Goal: Navigation & Orientation: Find specific page/section

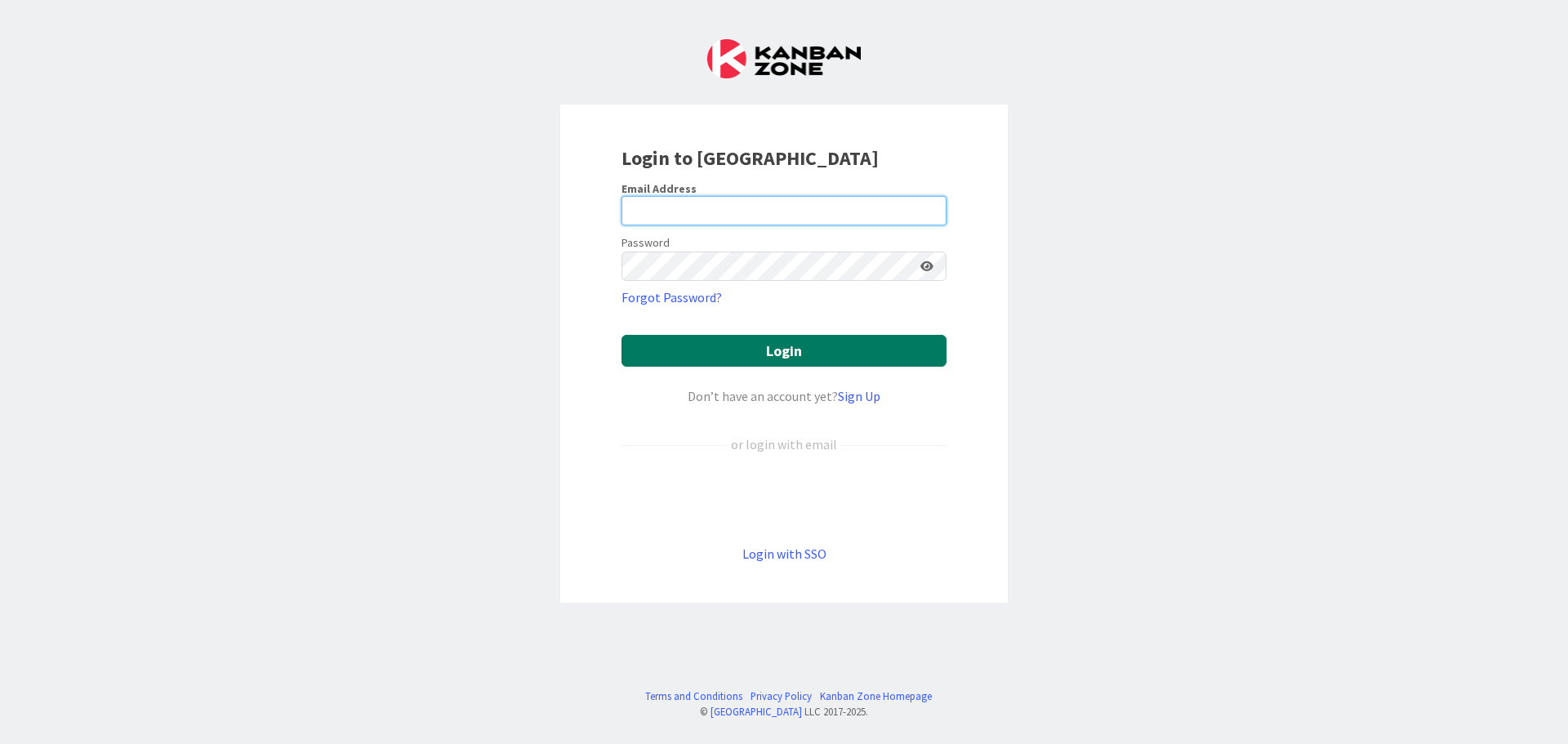
type input "[EMAIL_ADDRESS][DOMAIN_NAME]"
click at [714, 352] on button "Login" at bounding box center [784, 351] width 325 height 32
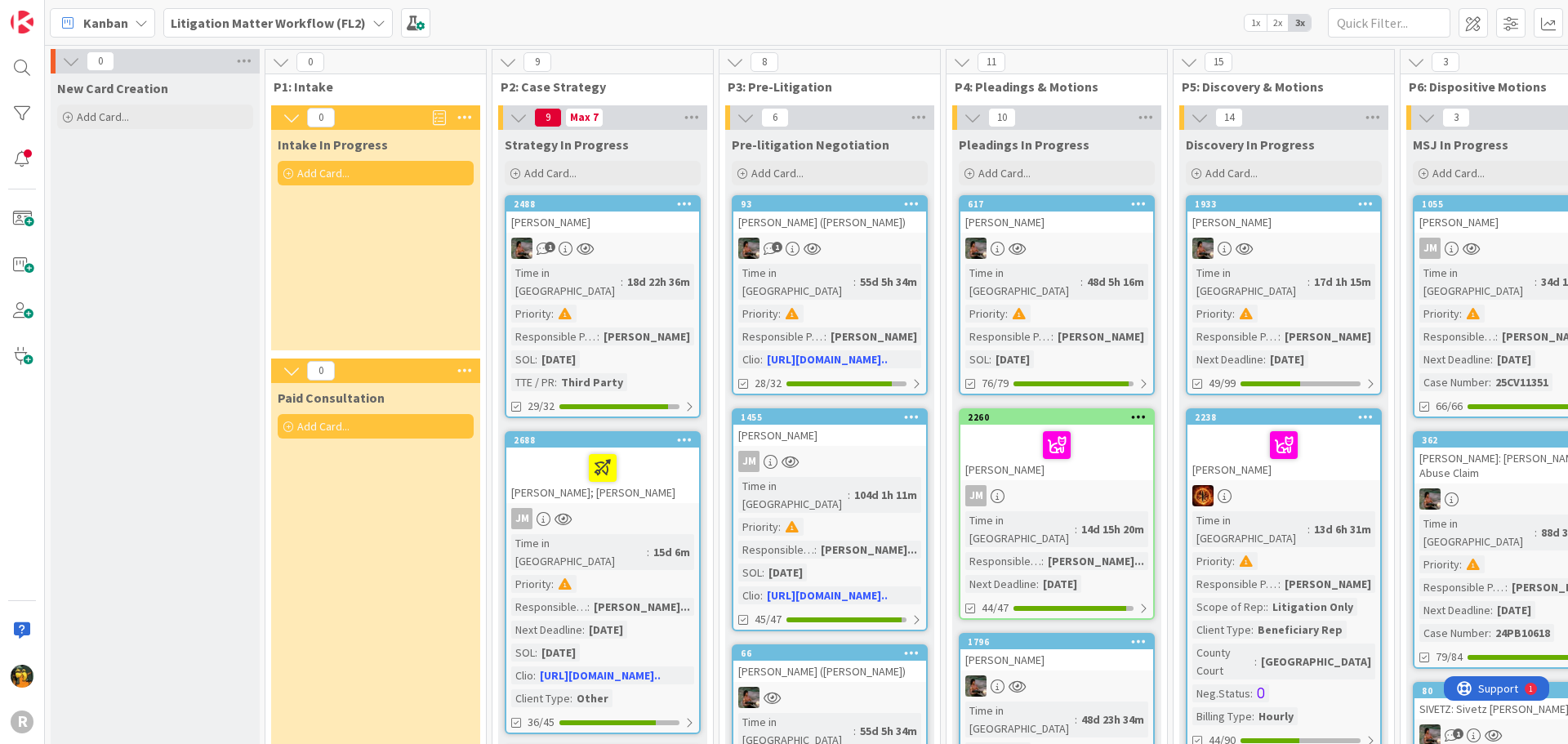
click at [122, 29] on span "Kanban" at bounding box center [106, 23] width 45 height 19
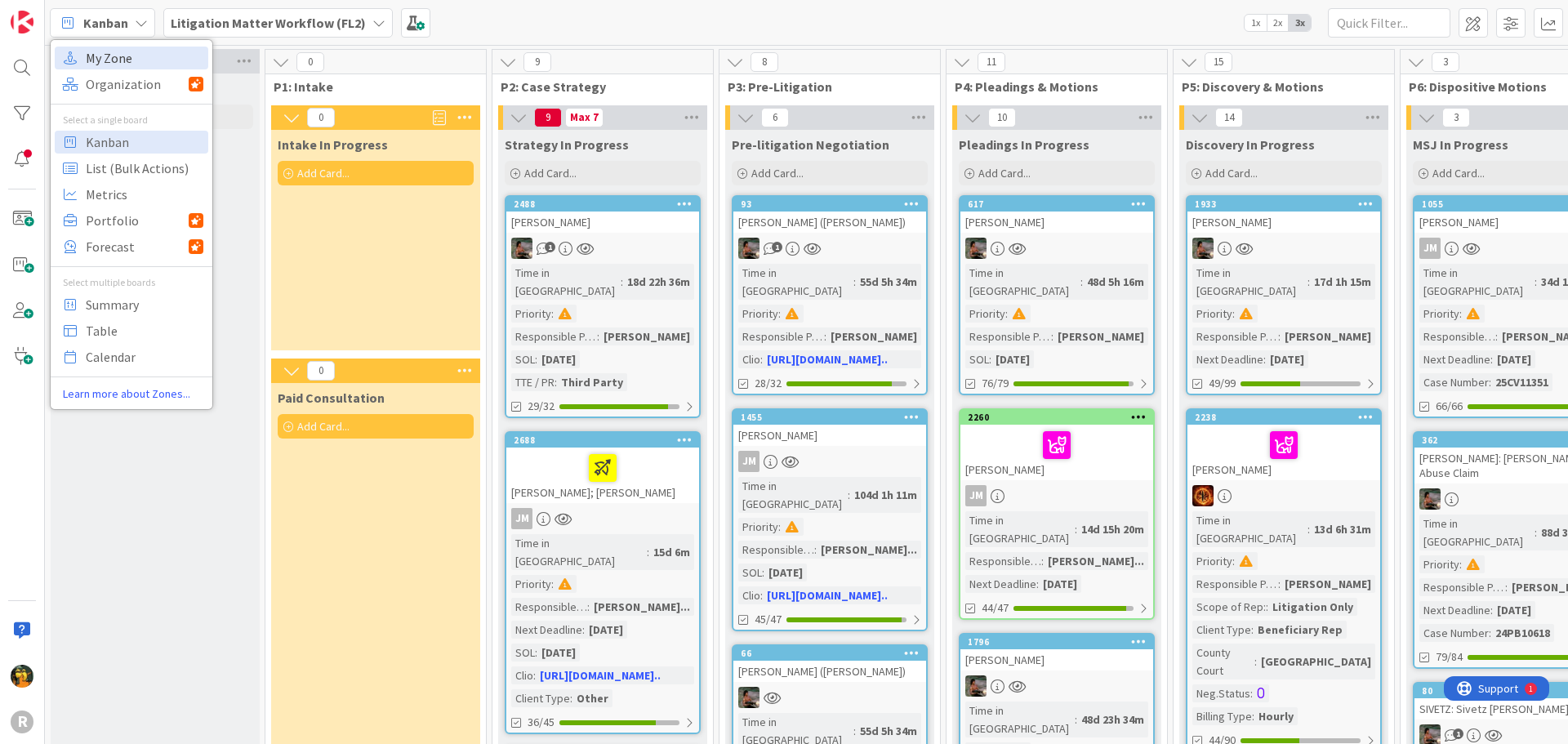
click at [117, 65] on span "My Zone" at bounding box center [145, 58] width 118 height 24
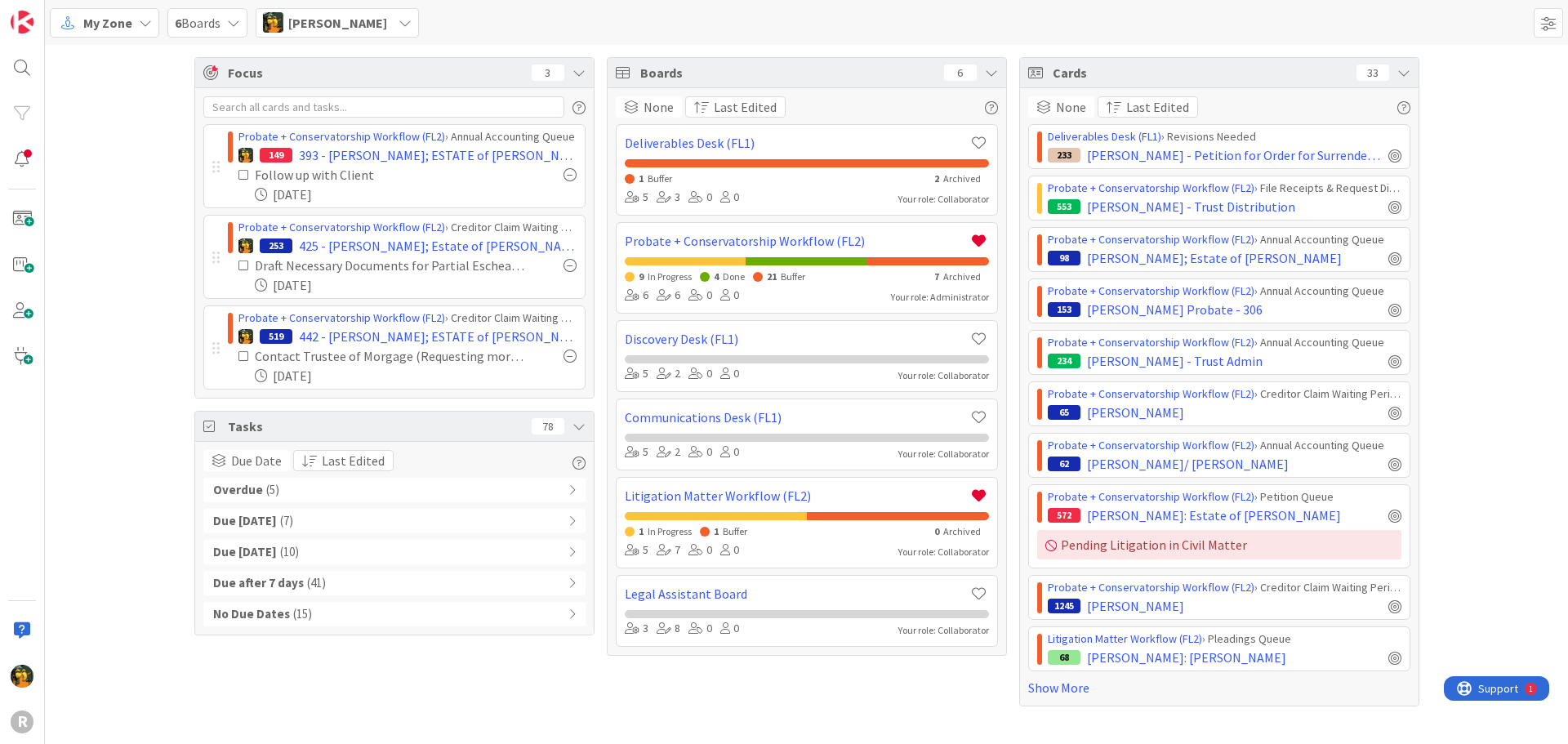
click at [299, 492] on div "Overdue ( 5 )" at bounding box center [394, 489] width 383 height 24
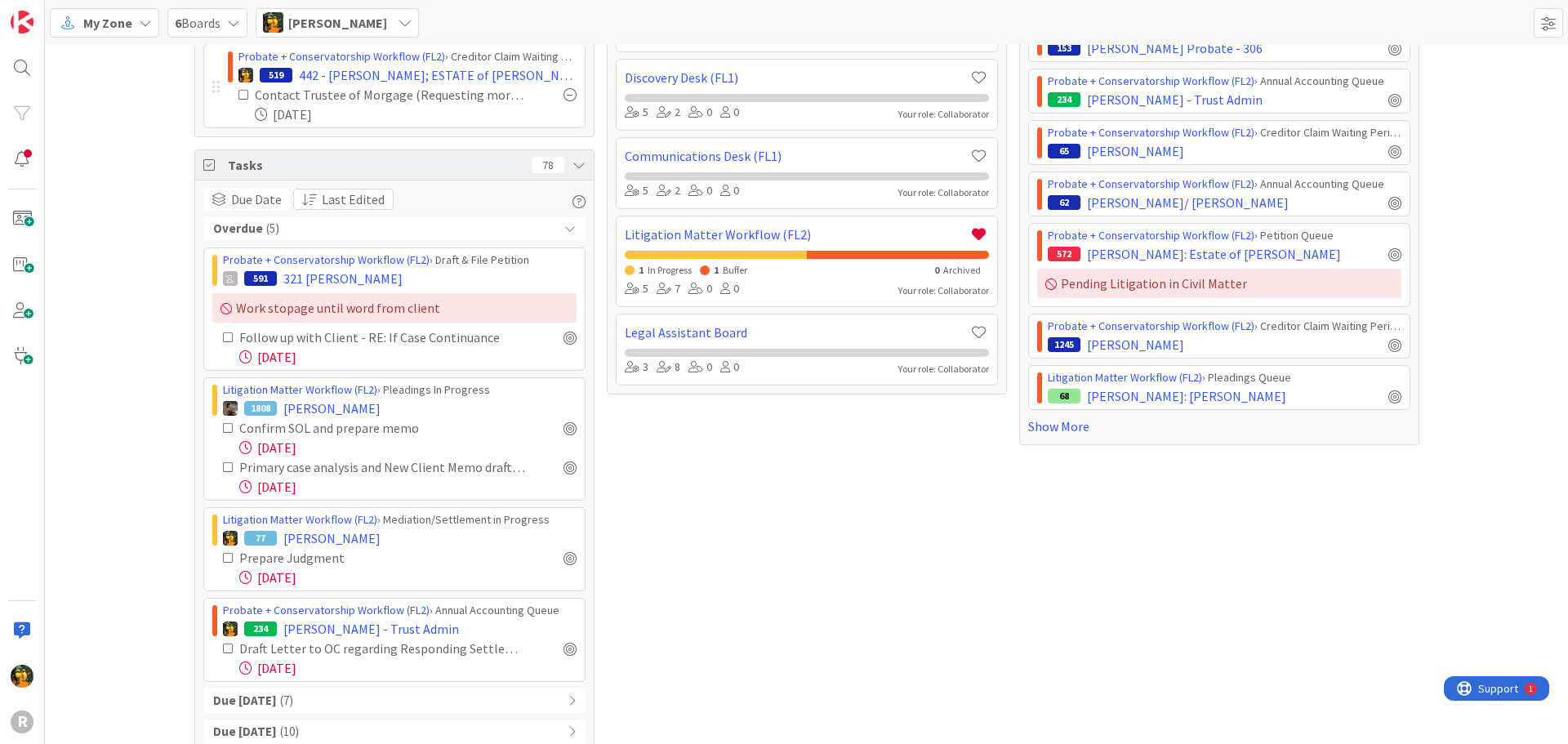
scroll to position [326, 0]
